Goal: Task Accomplishment & Management: Use online tool/utility

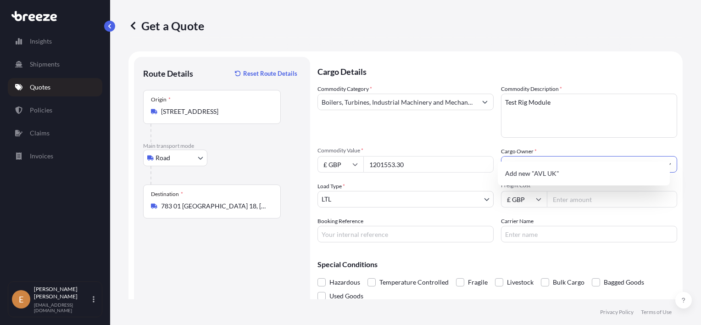
select select "Road"
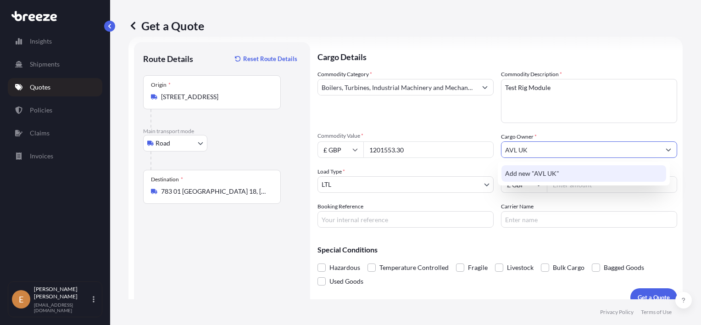
click at [525, 171] on span "Add new "AVL UK"" at bounding box center [532, 173] width 54 height 9
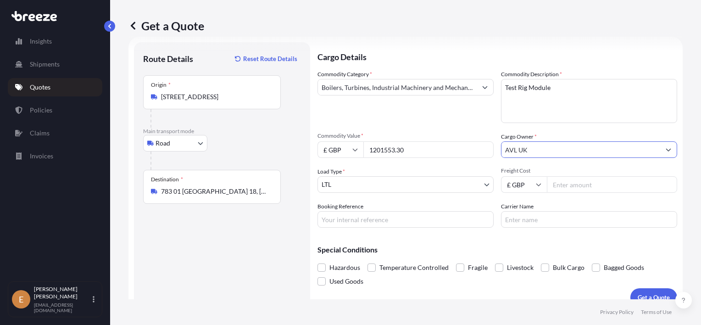
click at [367, 182] on body "1 option available. Insights Shipments Quotes Policies Claims Invoices E [PERSO…" at bounding box center [350, 162] width 701 height 325
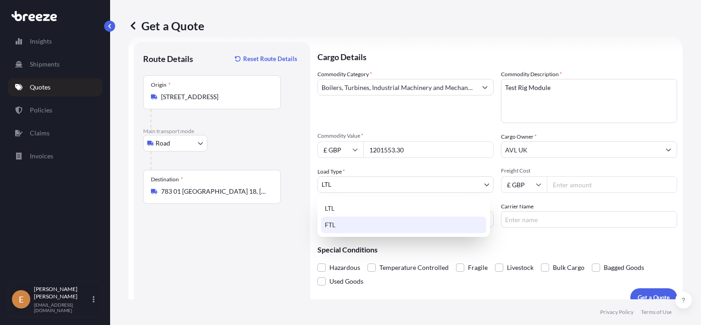
click at [352, 224] on div "FTL" at bounding box center [403, 224] width 165 height 17
select select "2"
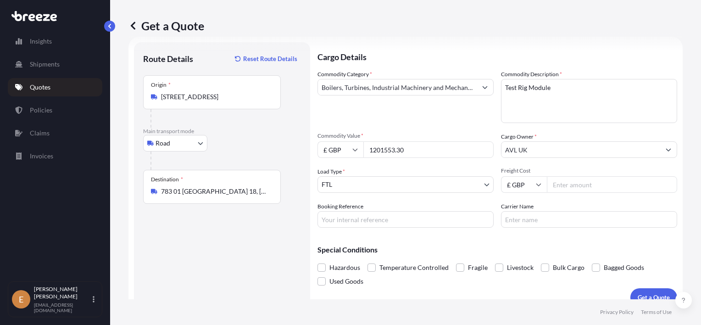
click at [572, 185] on input "Freight Cost" at bounding box center [612, 184] width 130 height 17
click at [579, 185] on input "Freight Cost" at bounding box center [612, 184] width 130 height 17
type input "1201553.30"
click at [398, 220] on input "Booking Reference" at bounding box center [405, 219] width 176 height 17
type input "J44433"
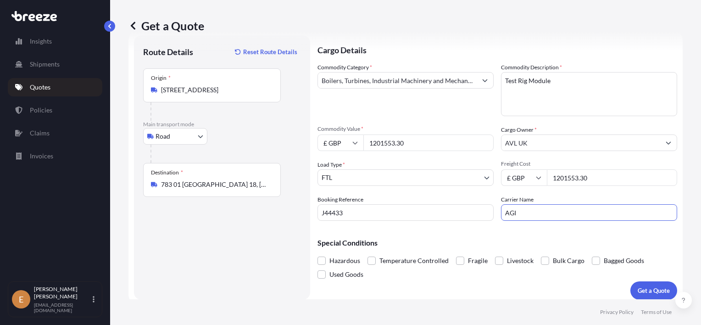
scroll to position [28, 0]
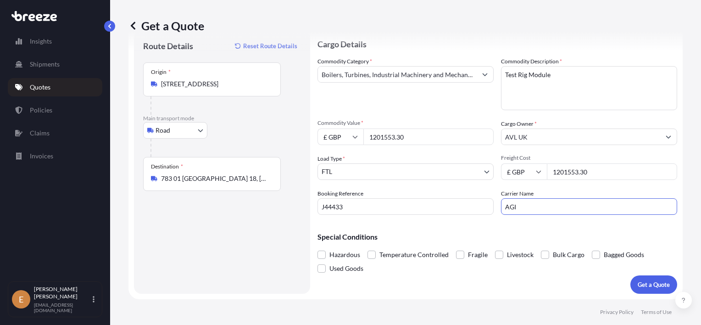
type input "AGI"
click at [410, 273] on div "Hazardous Temperature Controlled Fragile Livestock Bulk Cargo Bagged Goods Used…" at bounding box center [496, 262] width 359 height 28
drag, startPoint x: 558, startPoint y: 73, endPoint x: 447, endPoint y: 75, distance: 110.5
click at [447, 75] on div "Commodity Category * Boilers, Turbines, Industrial Machinery and Mechanical App…" at bounding box center [496, 136] width 359 height 158
click at [638, 284] on p "Get a Quote" at bounding box center [653, 284] width 32 height 9
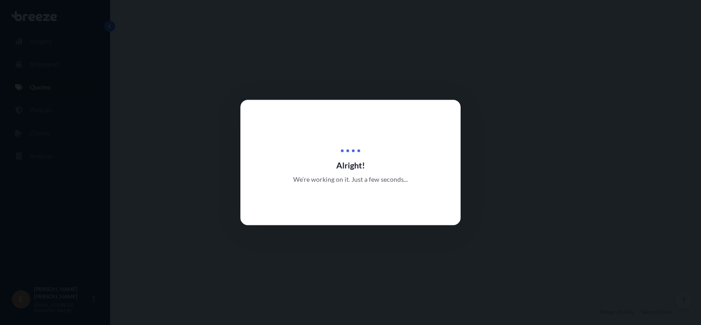
select select "Road"
select select "2"
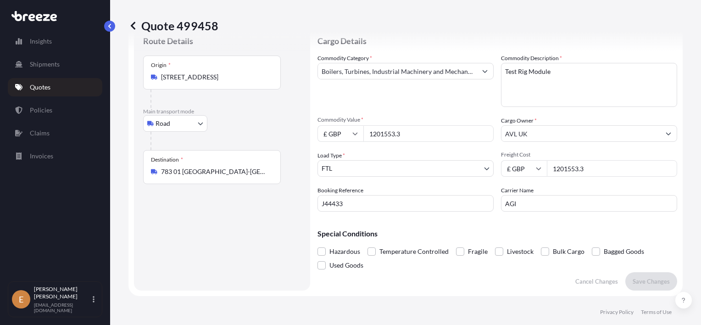
scroll to position [15, 0]
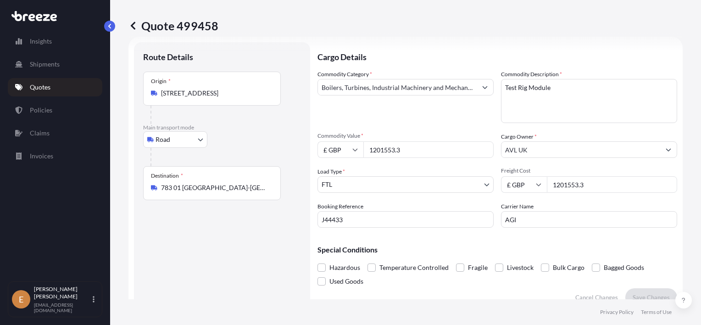
drag, startPoint x: 591, startPoint y: 184, endPoint x: 519, endPoint y: 167, distance: 74.5
click at [491, 178] on div "Commodity Category * Boilers, Turbines, Industrial Machinery and Mechanical App…" at bounding box center [496, 149] width 359 height 158
paste input "30750.00"
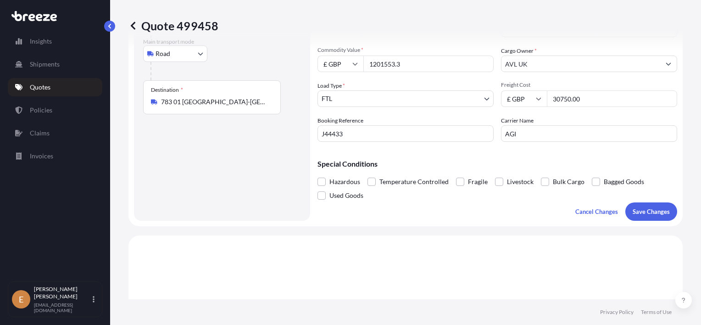
scroll to position [106, 0]
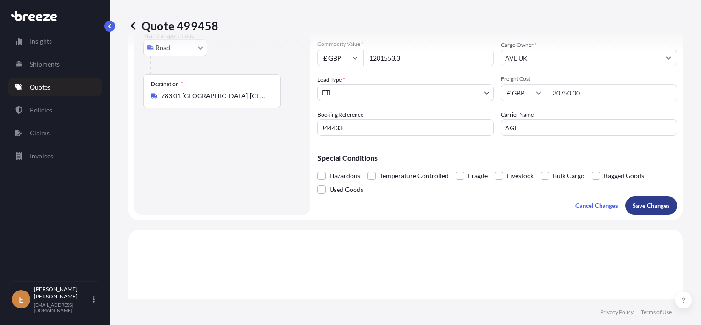
type input "30750.00"
click at [641, 208] on p "Save Changes" at bounding box center [650, 205] width 37 height 9
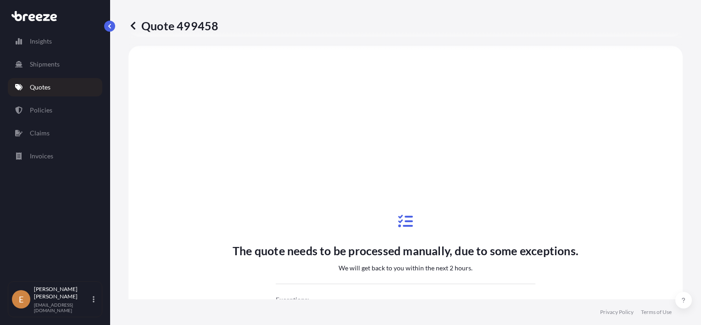
select select "Road"
select select "2"
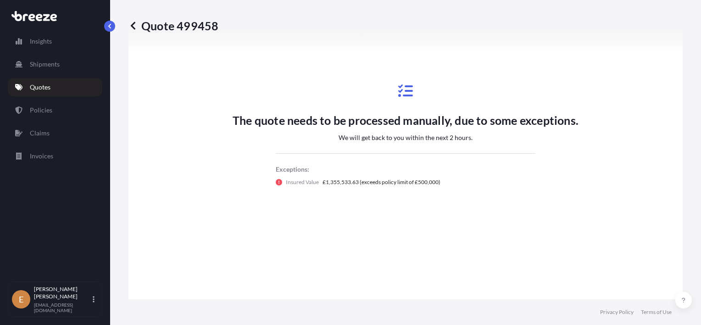
scroll to position [427, 0]
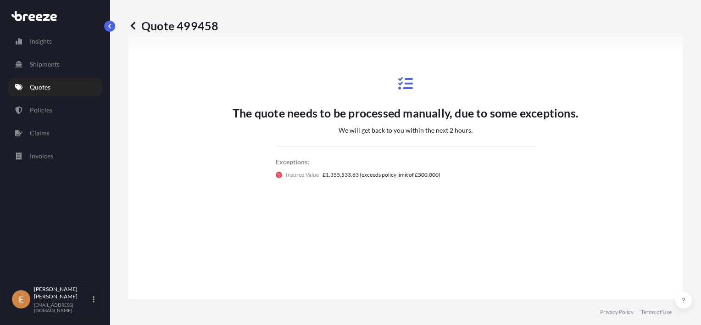
click at [206, 27] on p "Quote 499458" at bounding box center [173, 25] width 90 height 15
copy p "499458"
click at [71, 91] on link "Quotes" at bounding box center [55, 87] width 94 height 18
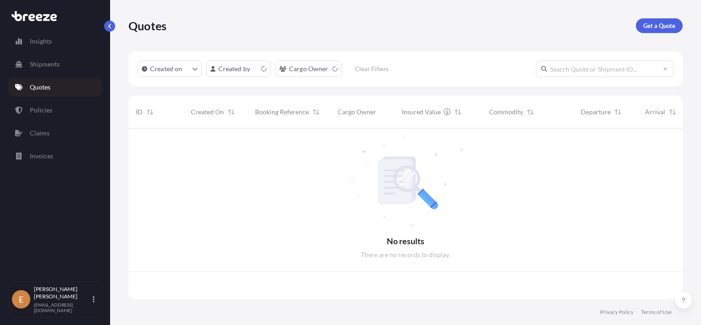
scroll to position [169, 547]
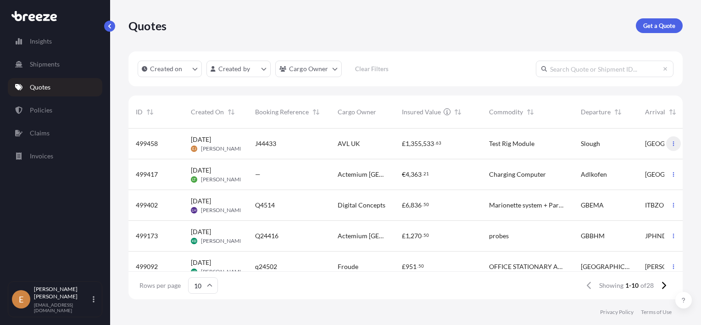
click at [670, 142] on icon "button" at bounding box center [673, 144] width 6 height 6
click at [624, 164] on p "Duplicate quote" at bounding box center [630, 161] width 46 height 9
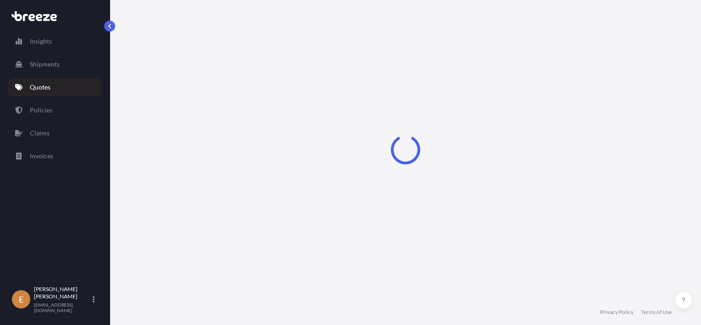
select select "Road"
select select "2"
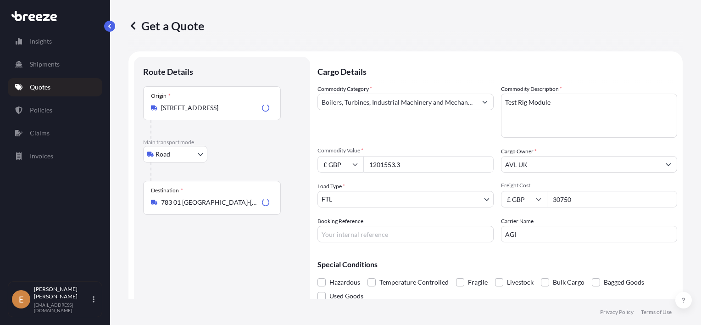
scroll to position [15, 0]
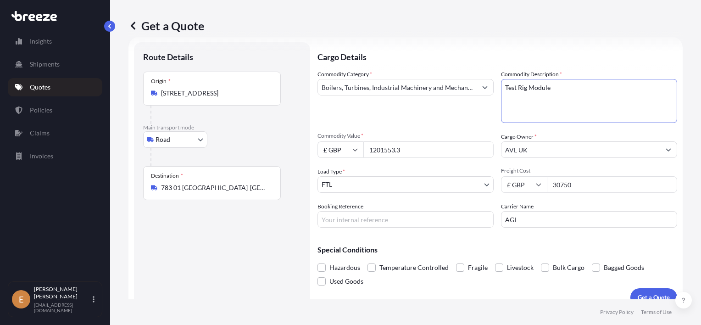
click at [559, 88] on textarea "Test Rig Module" at bounding box center [589, 101] width 176 height 44
click at [564, 84] on textarea "Test Rig Module" at bounding box center [589, 101] width 176 height 44
paste textarea "Fittings and Fixtures"
click at [633, 88] on textarea "Test Rig Module" at bounding box center [589, 101] width 176 height 44
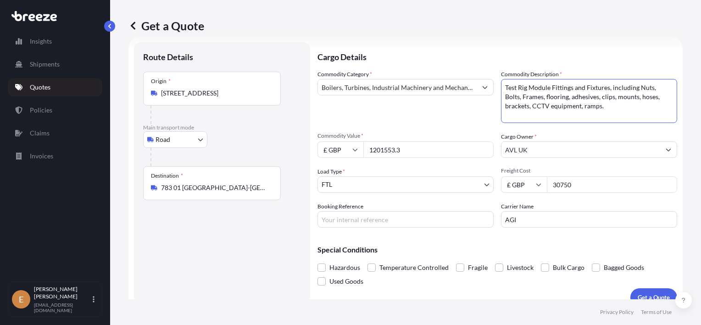
type textarea "Test Rig Module Fittings and Fixtures, including Nuts, Bolts, Frames, flooring,…"
drag, startPoint x: 425, startPoint y: 146, endPoint x: 352, endPoint y: 148, distance: 73.8
click at [353, 148] on div "£ GBP 1201553.3" at bounding box center [405, 149] width 176 height 17
type input "58640.60"
drag, startPoint x: 572, startPoint y: 184, endPoint x: 447, endPoint y: 183, distance: 124.7
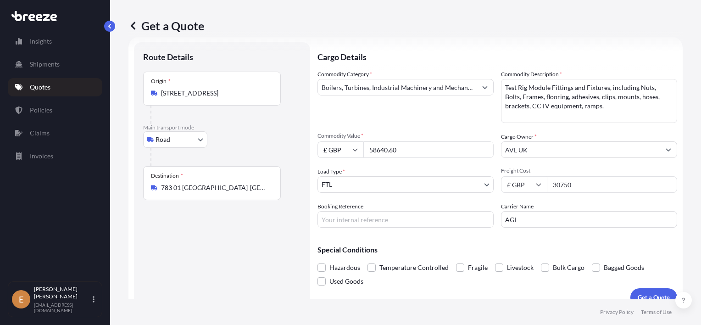
click at [447, 183] on div "Commodity Category * Boilers, Turbines, Industrial Machinery and Mechanical App…" at bounding box center [496, 149] width 359 height 158
type input "3200"
type input "J44435"
click at [217, 246] on div "Route Details Place of loading Road Road Rail Origin * [GEOGRAPHIC_DATA] Main t…" at bounding box center [222, 174] width 158 height 246
click at [321, 266] on span at bounding box center [321, 267] width 8 height 8
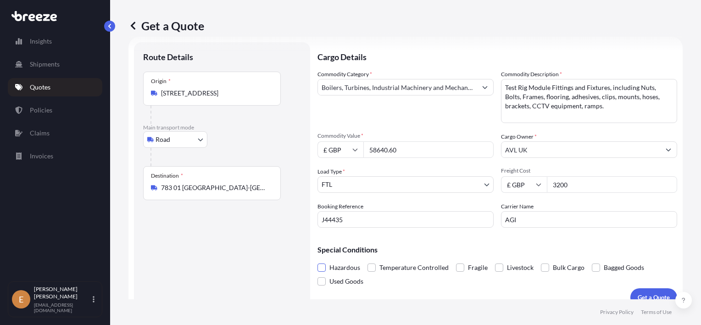
click at [317, 260] on input "Hazardous" at bounding box center [317, 260] width 0 height 0
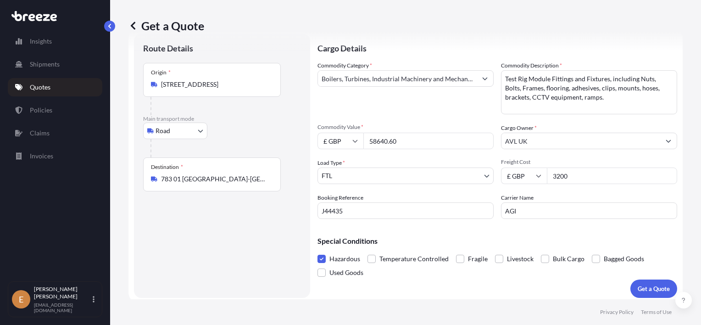
scroll to position [28, 0]
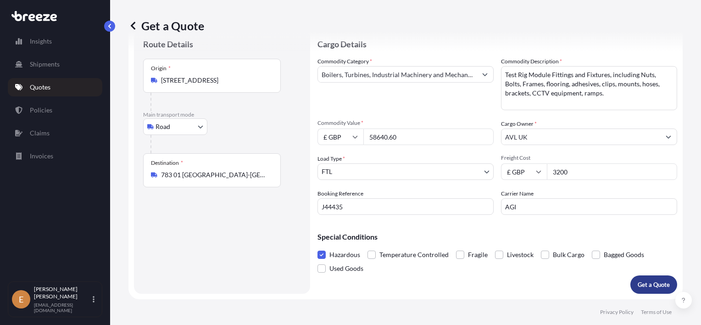
click at [652, 286] on p "Get a Quote" at bounding box center [653, 284] width 32 height 9
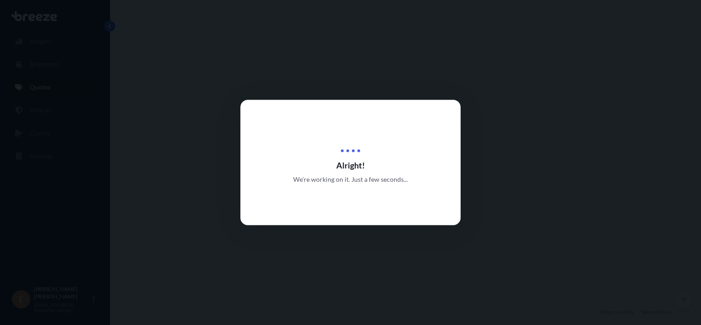
select select "Road"
select select "2"
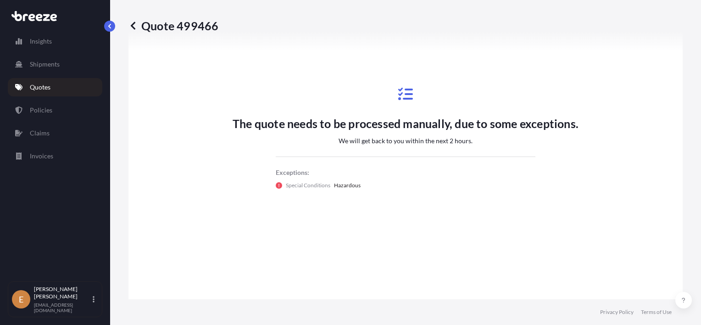
scroll to position [427, 0]
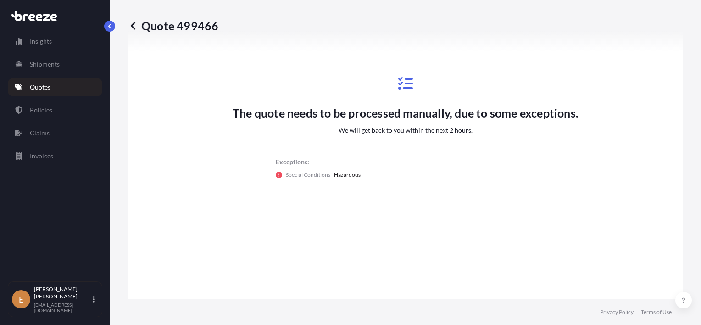
click at [200, 23] on p "Quote 499466" at bounding box center [173, 25] width 90 height 15
copy p "499466"
